Goal: Navigation & Orientation: Understand site structure

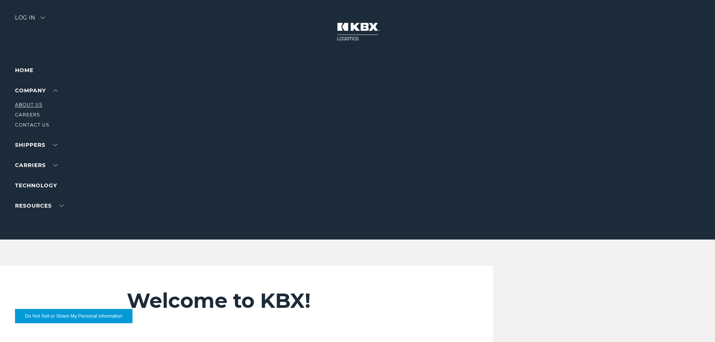
click at [34, 105] on link "About Us" at bounding box center [28, 105] width 27 height 6
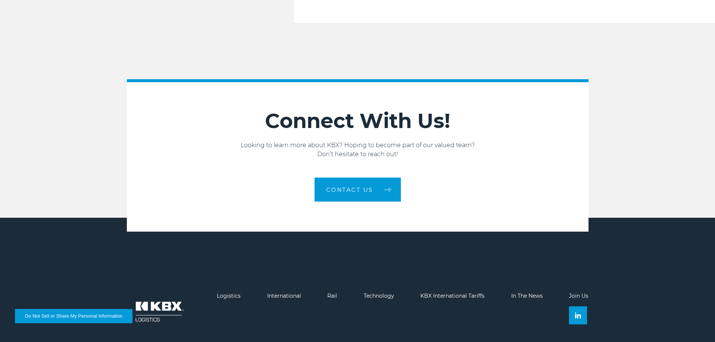
scroll to position [1270, 0]
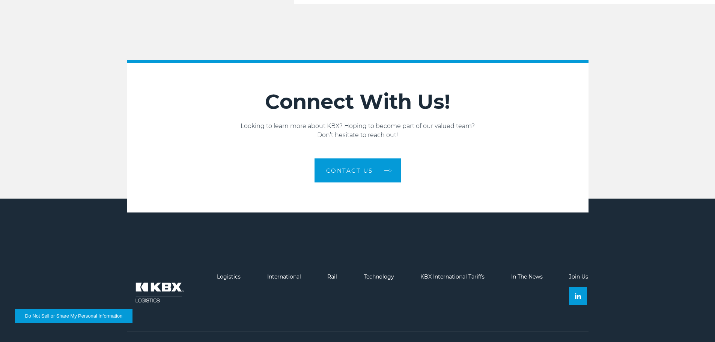
click at [391, 273] on link "Technology" at bounding box center [378, 276] width 30 height 7
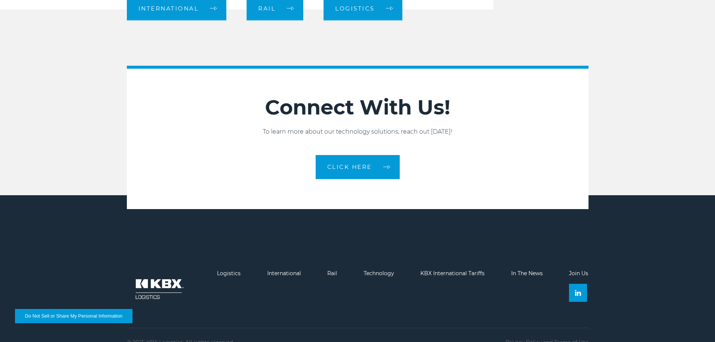
scroll to position [845, 0]
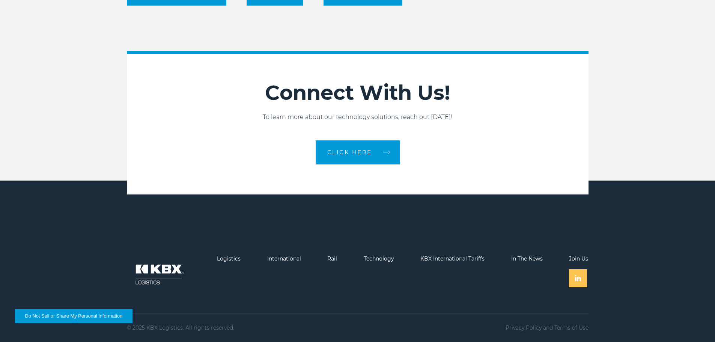
click at [574, 279] on link at bounding box center [578, 278] width 18 height 18
